Goal: Check status: Check status

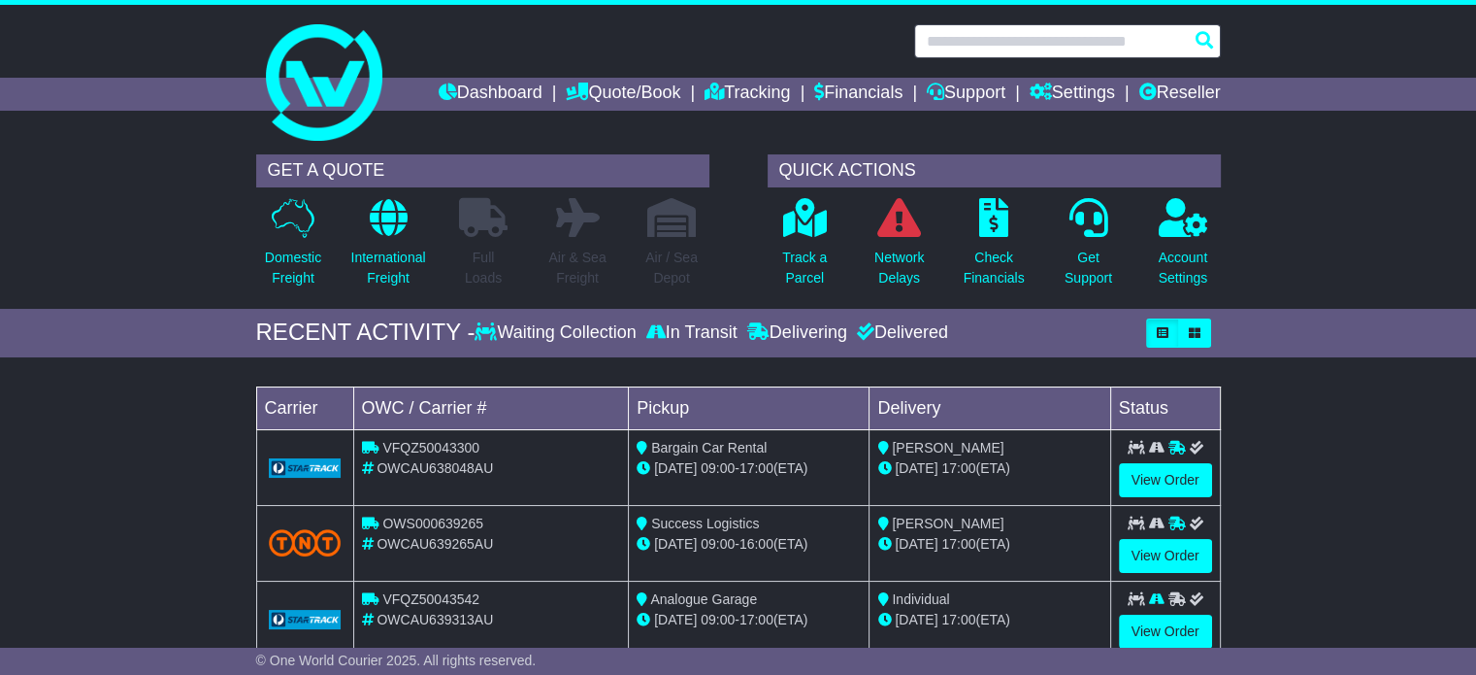
click at [1111, 48] on input "text" at bounding box center [1067, 41] width 307 height 34
paste input "**********"
type input "**********"
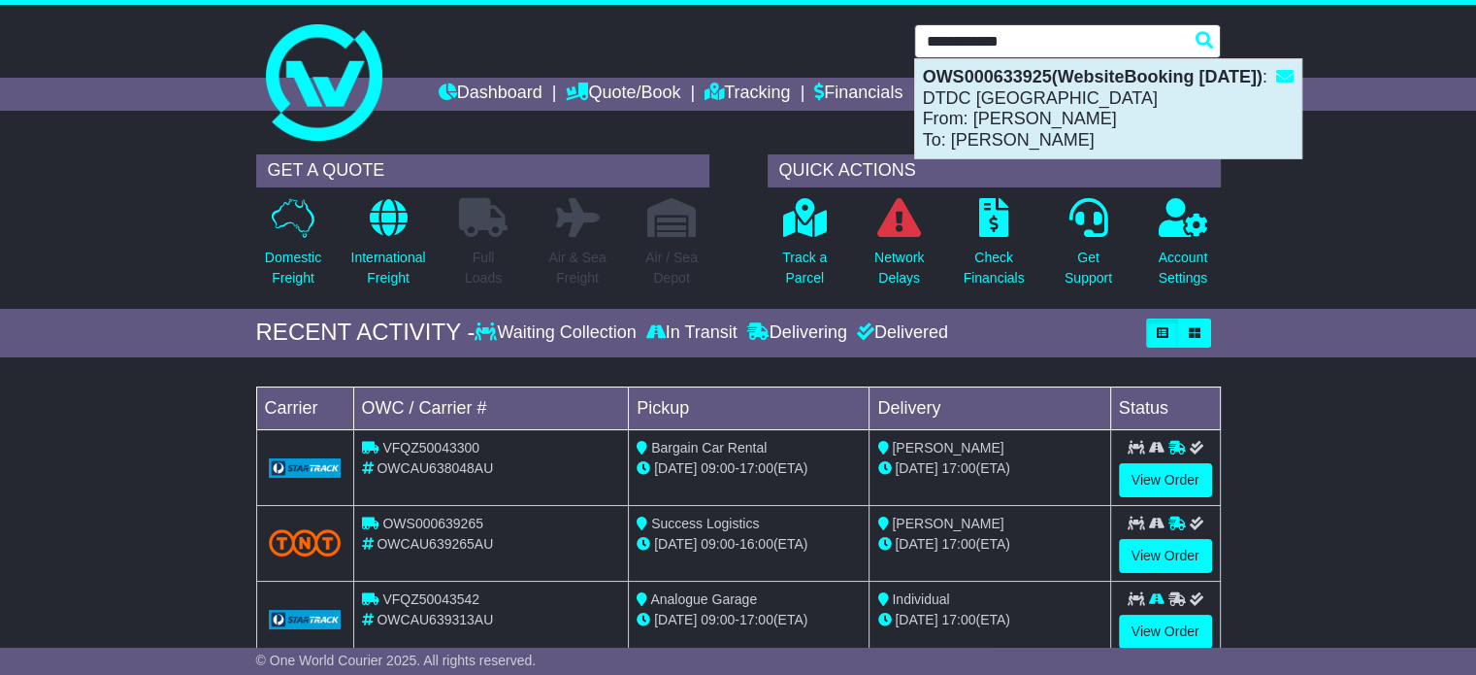
click at [1150, 121] on div "OWS000633925(WebsiteBooking 14-8-2025) : DTDC Australia From: Zee Sammartino To…" at bounding box center [1108, 108] width 386 height 99
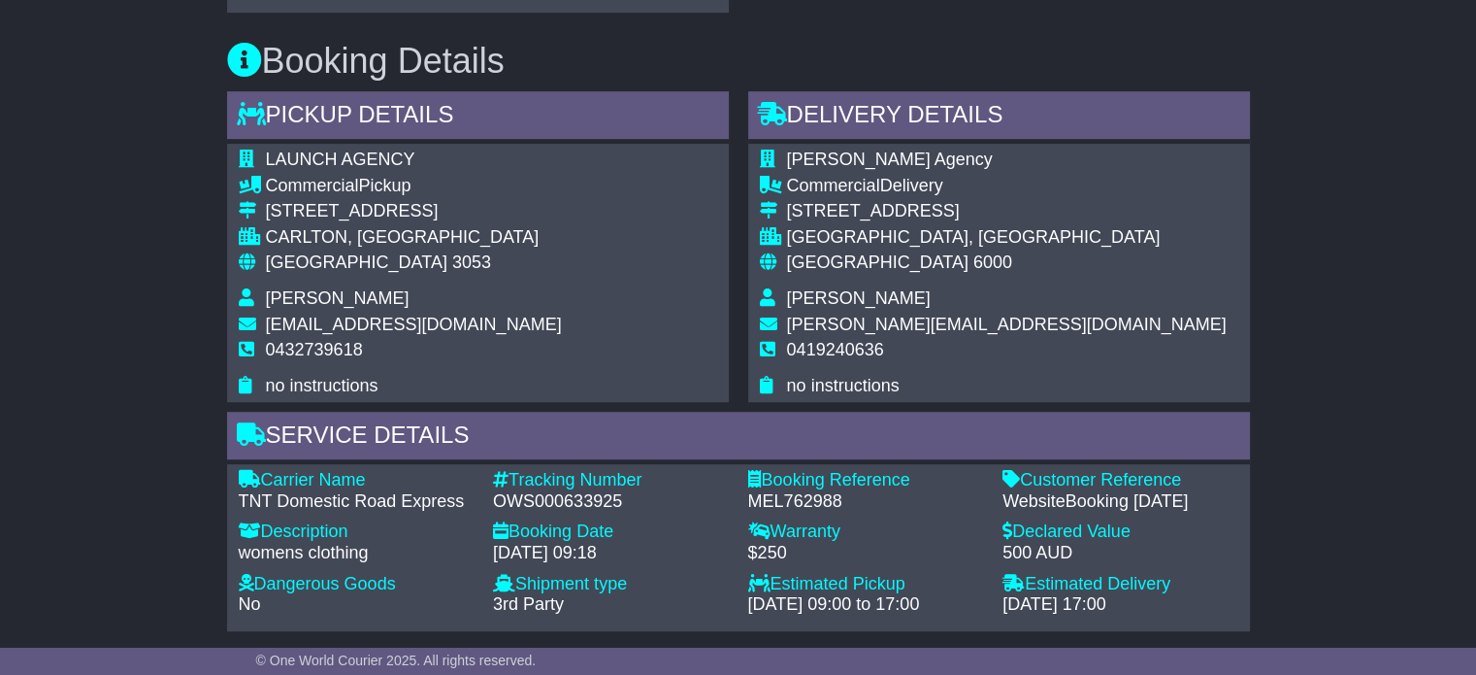
scroll to position [1068, 0]
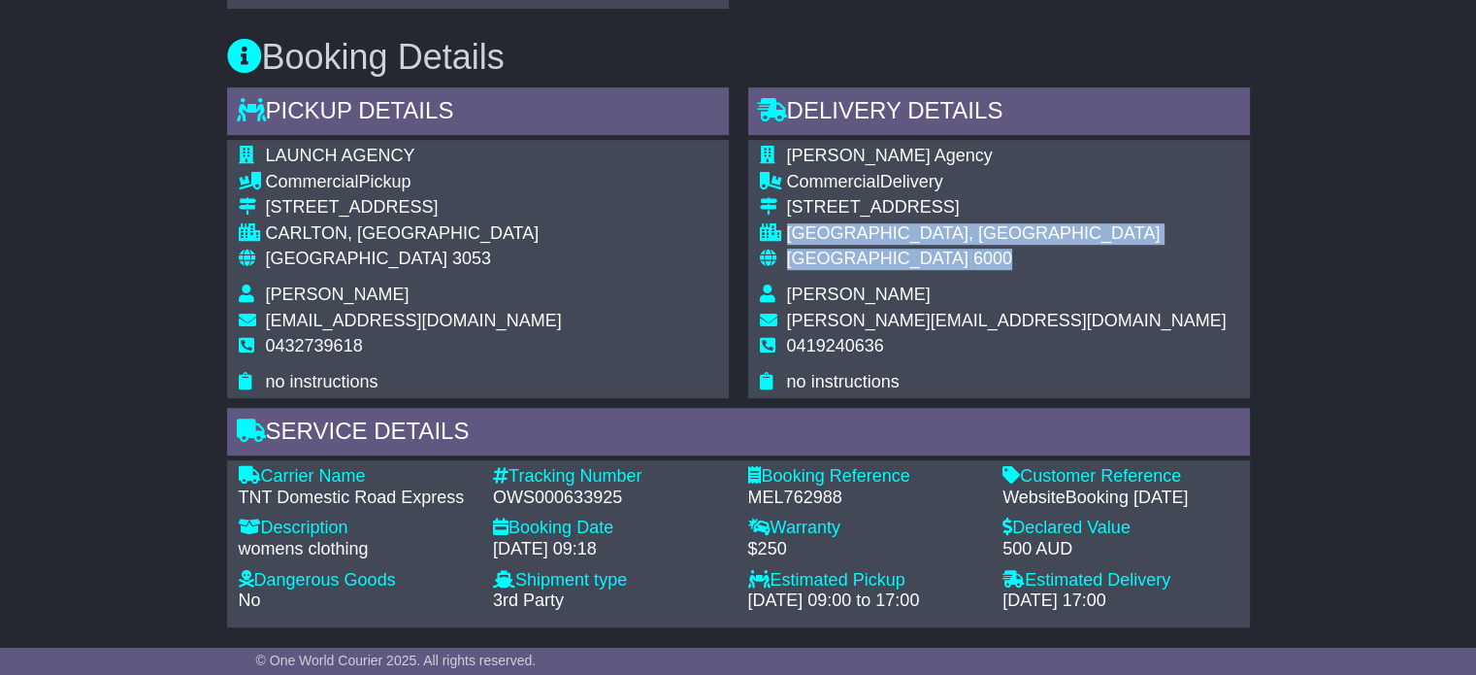
drag, startPoint x: 791, startPoint y: 307, endPoint x: 912, endPoint y: 332, distance: 123.9
click at [912, 332] on tbody "[PERSON_NAME] Agency Commercial Delivery [STREET_ADDRESS] [GEOGRAPHIC_DATA], [G…" at bounding box center [993, 269] width 467 height 247
copy tbody "[GEOGRAPHIC_DATA], [GEOGRAPHIC_DATA] [GEOGRAPHIC_DATA] 6000"
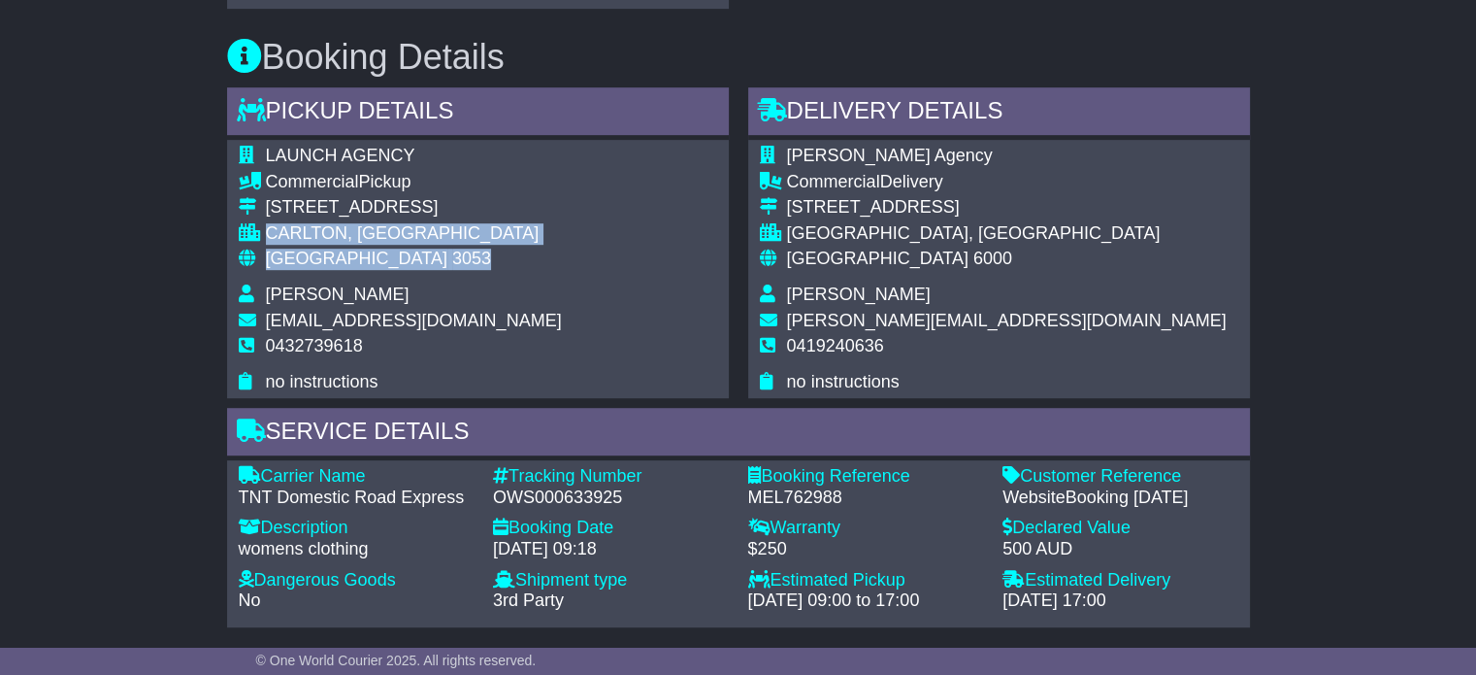
drag, startPoint x: 264, startPoint y: 302, endPoint x: 405, endPoint y: 324, distance: 142.5
click at [405, 324] on tbody "LAUNCH AGENCY Commercial Pickup [STREET_ADDRESS] [GEOGRAPHIC_DATA], [GEOGRAPHIC…" at bounding box center [400, 269] width 323 height 247
copy tbody "[GEOGRAPHIC_DATA], [GEOGRAPHIC_DATA] 3053"
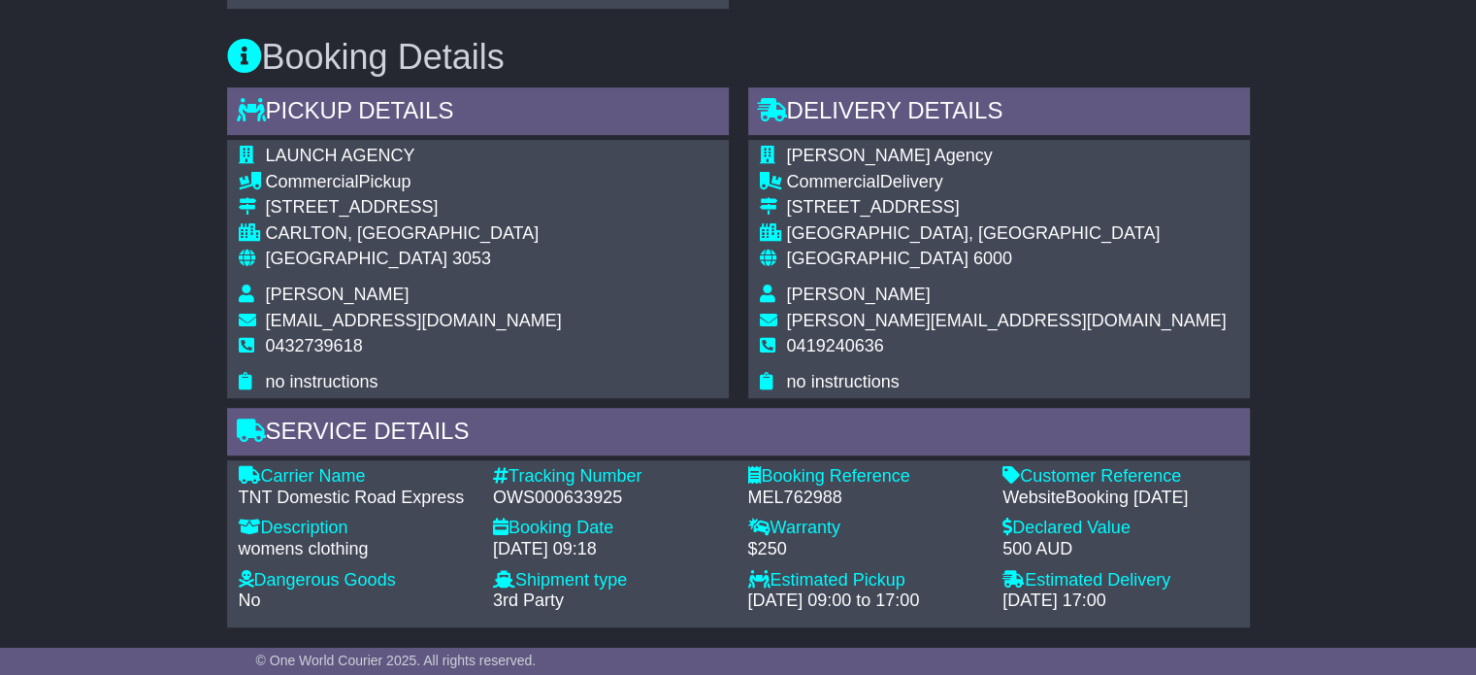
click at [577, 509] on div "OWS000633925" at bounding box center [611, 497] width 236 height 21
copy div "OWS000633925"
